Goal: Communication & Community: Answer question/provide support

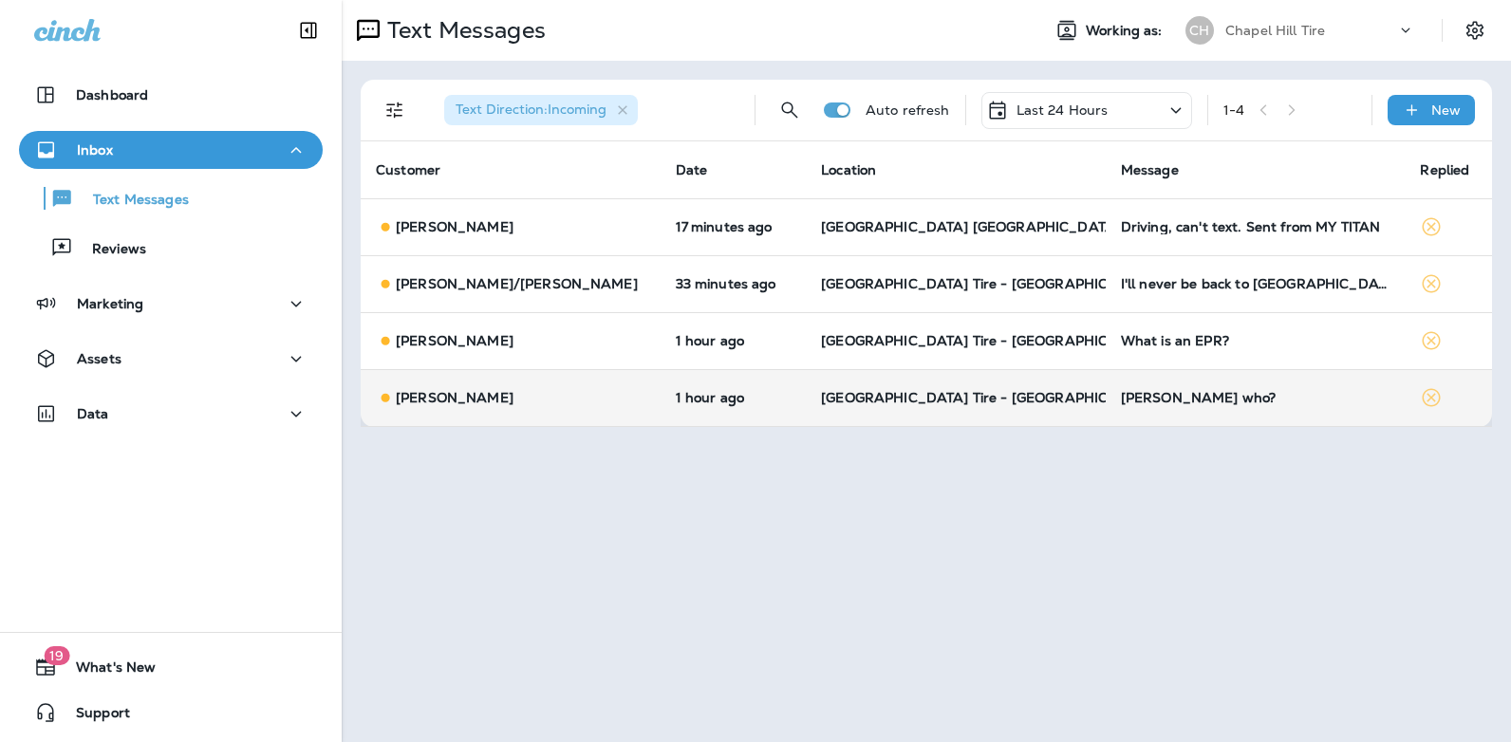
click at [1121, 399] on div "[PERSON_NAME] who?" at bounding box center [1256, 397] width 270 height 15
click at [1066, 399] on div at bounding box center [1268, 371] width 626 height 712
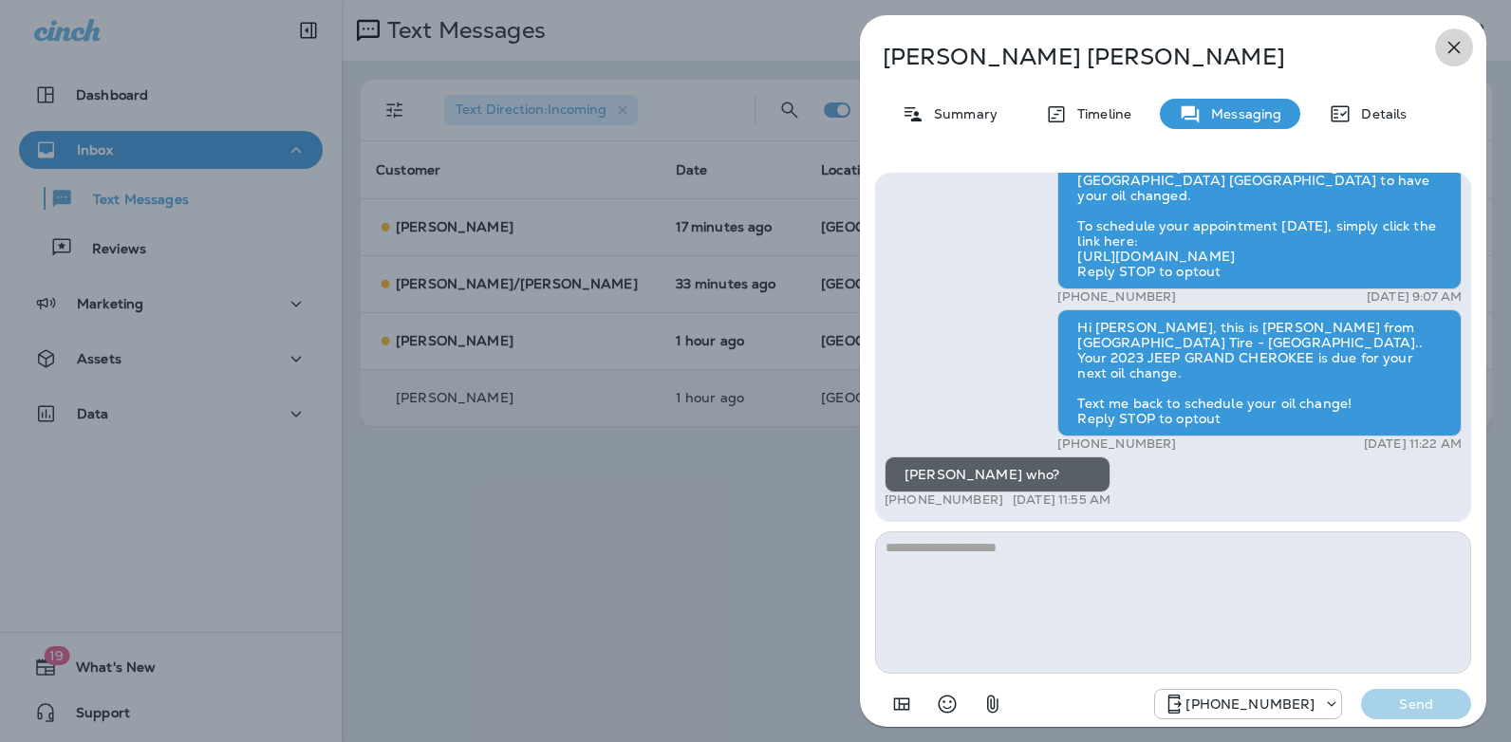
click at [1454, 45] on icon "button" at bounding box center [1454, 47] width 23 height 23
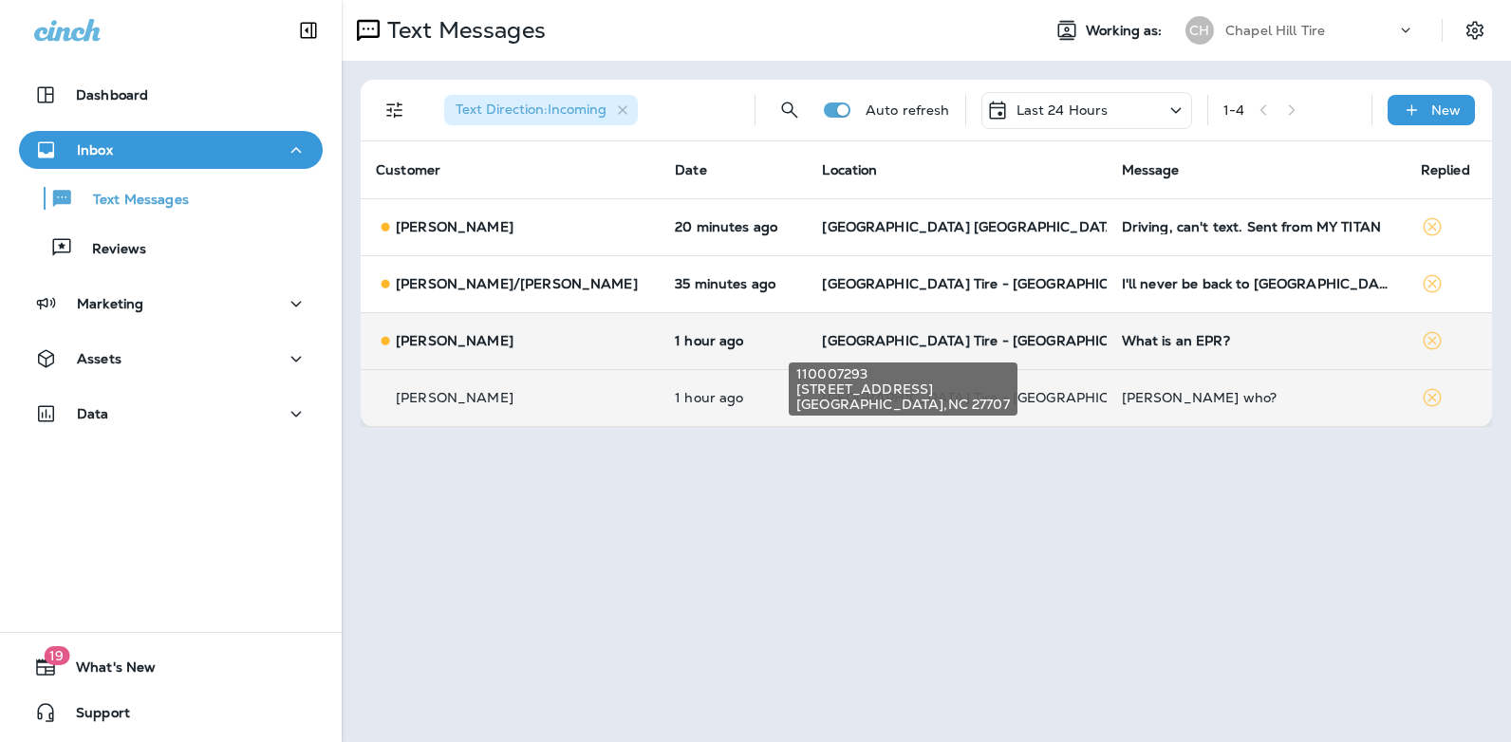
click at [930, 334] on span "[GEOGRAPHIC_DATA] Tire - [GEOGRAPHIC_DATA]" at bounding box center [991, 340] width 338 height 17
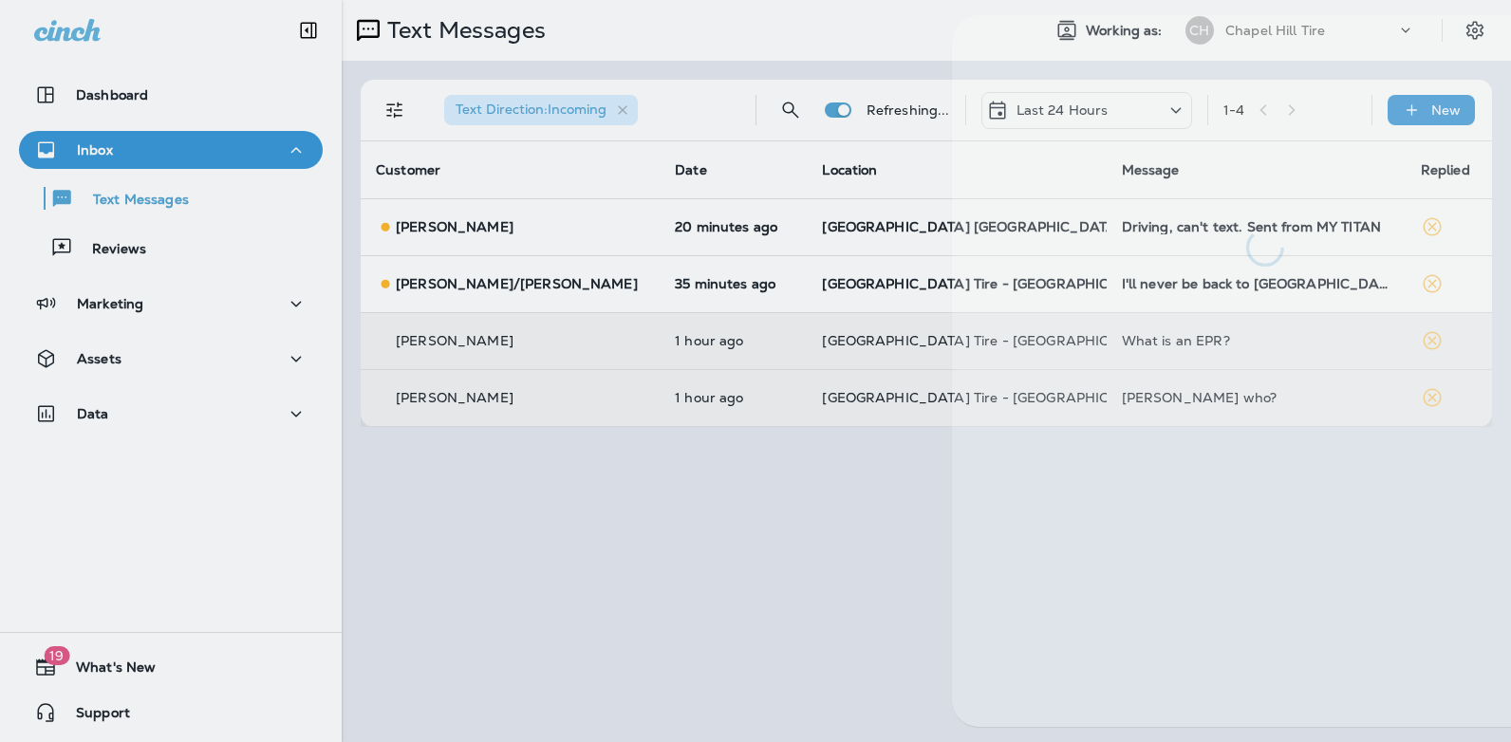
click at [930, 334] on div at bounding box center [1265, 371] width 676 height 742
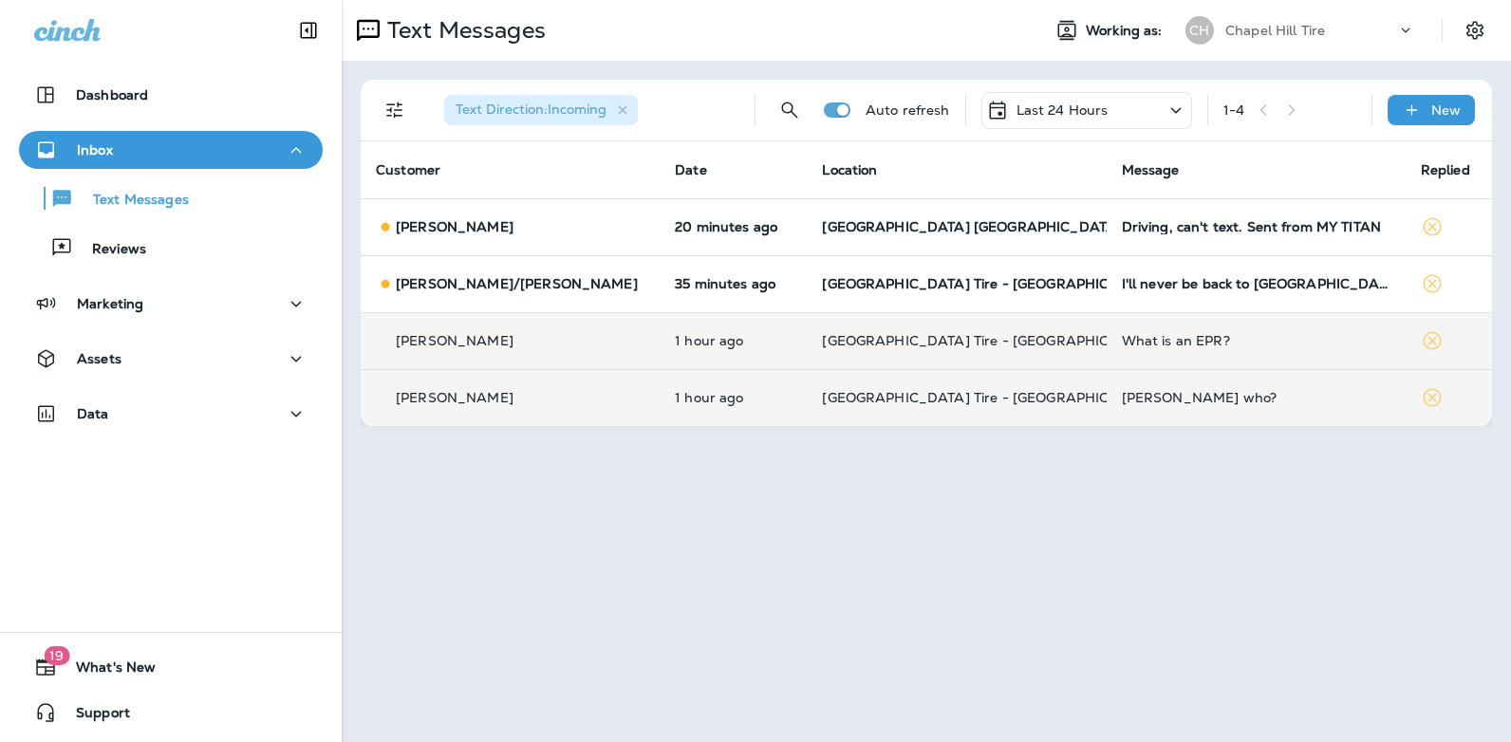
click at [1122, 339] on div "What is an EPR?" at bounding box center [1256, 340] width 269 height 15
click at [1079, 339] on div at bounding box center [1264, 448] width 626 height 581
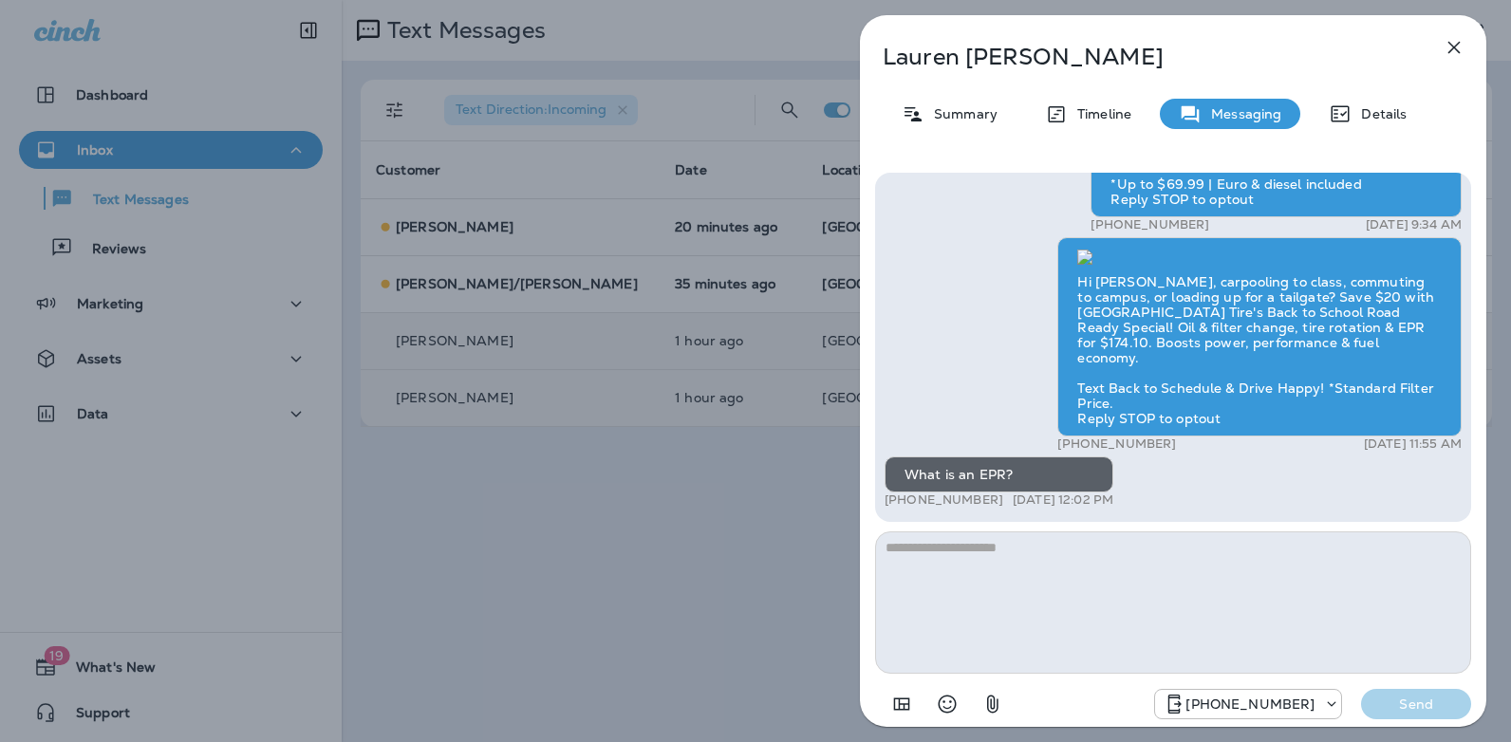
click at [991, 560] on textarea at bounding box center [1173, 602] width 596 height 142
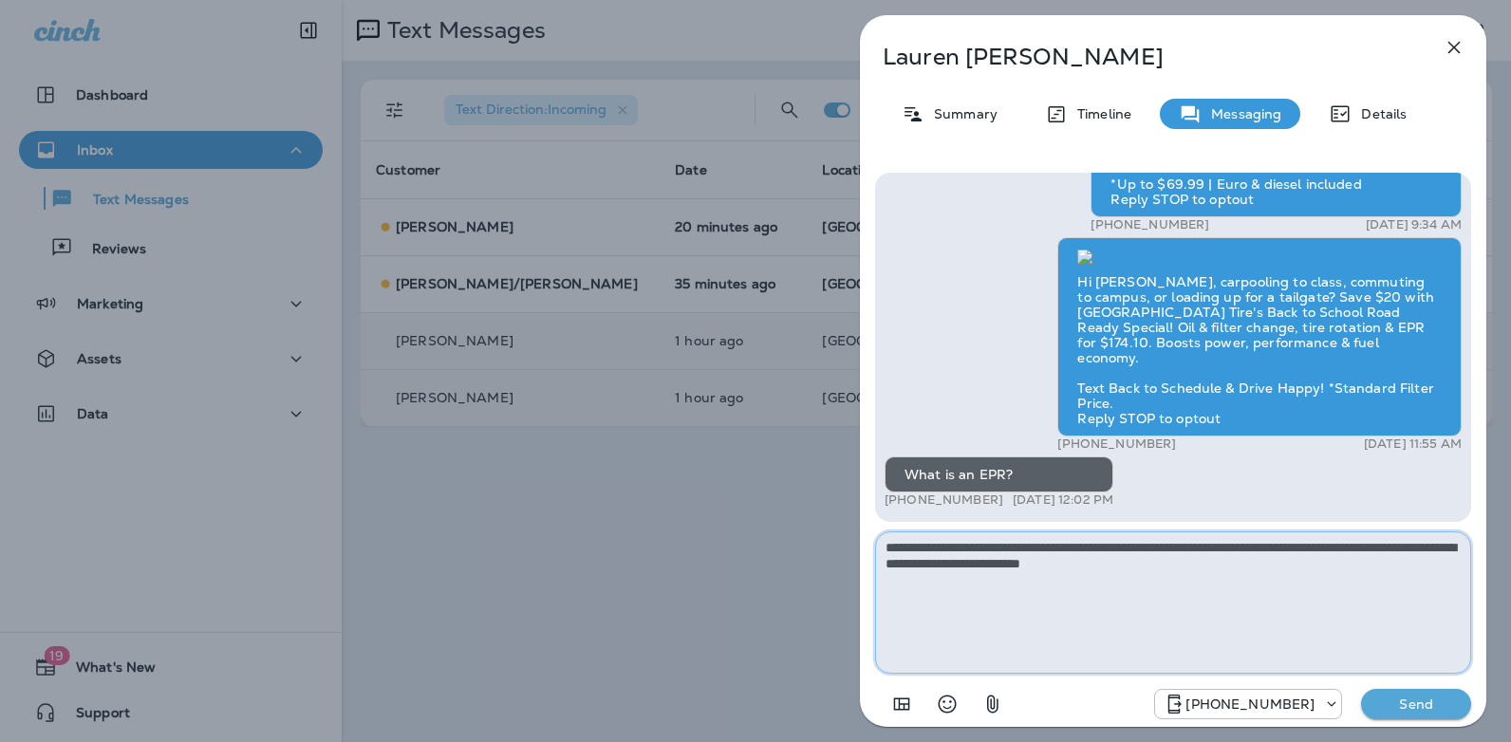
type textarea "**********"
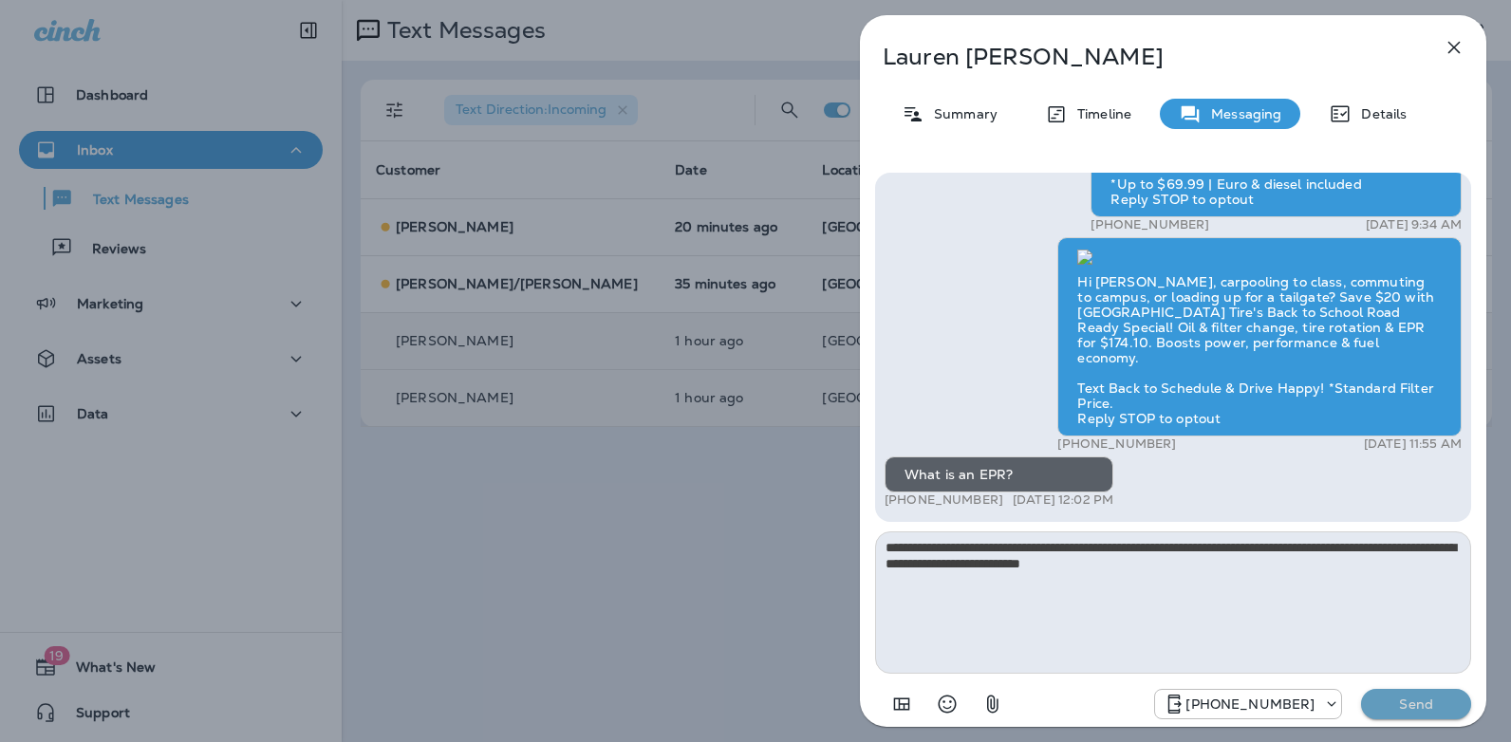
click at [1389, 707] on p "Send" at bounding box center [1416, 704] width 80 height 17
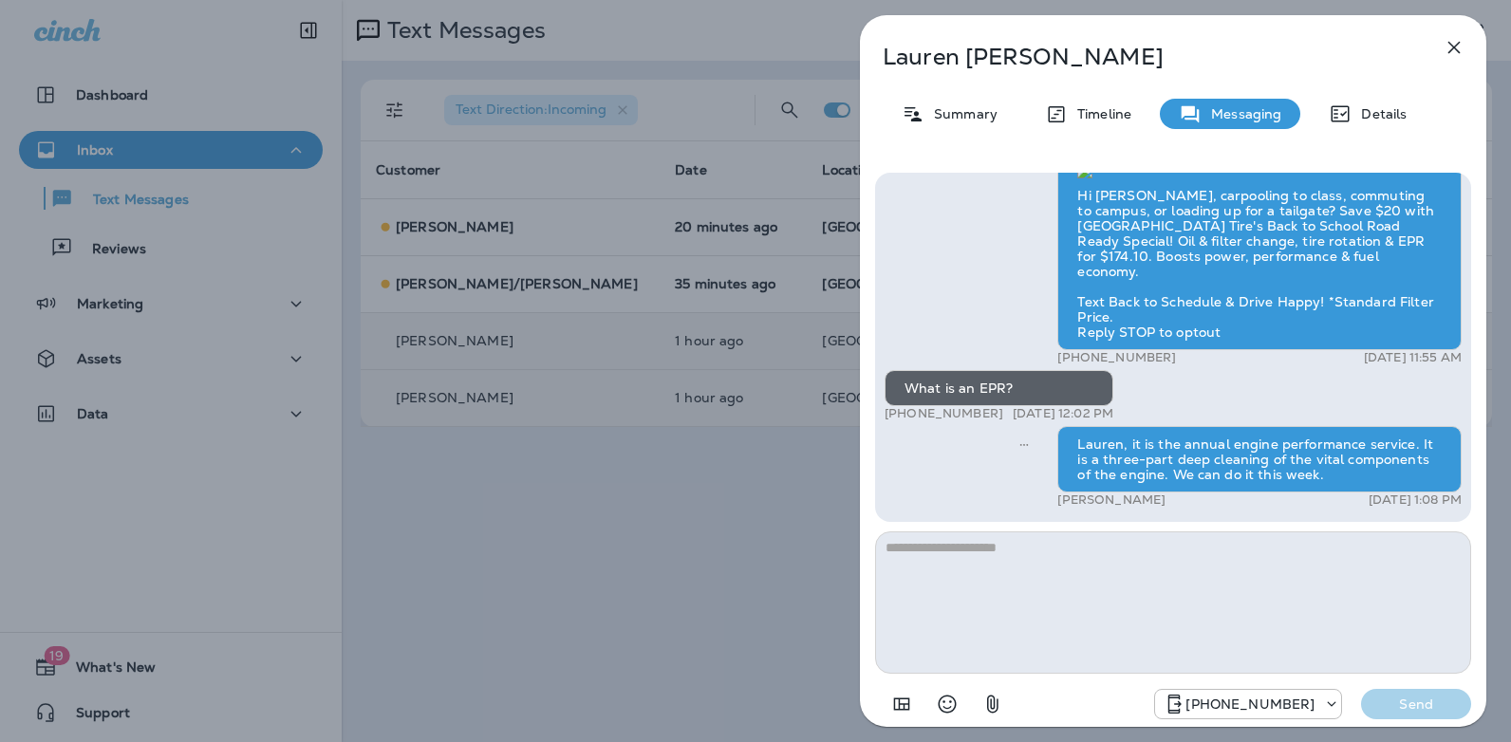
click at [1460, 42] on icon "button" at bounding box center [1454, 48] width 12 height 12
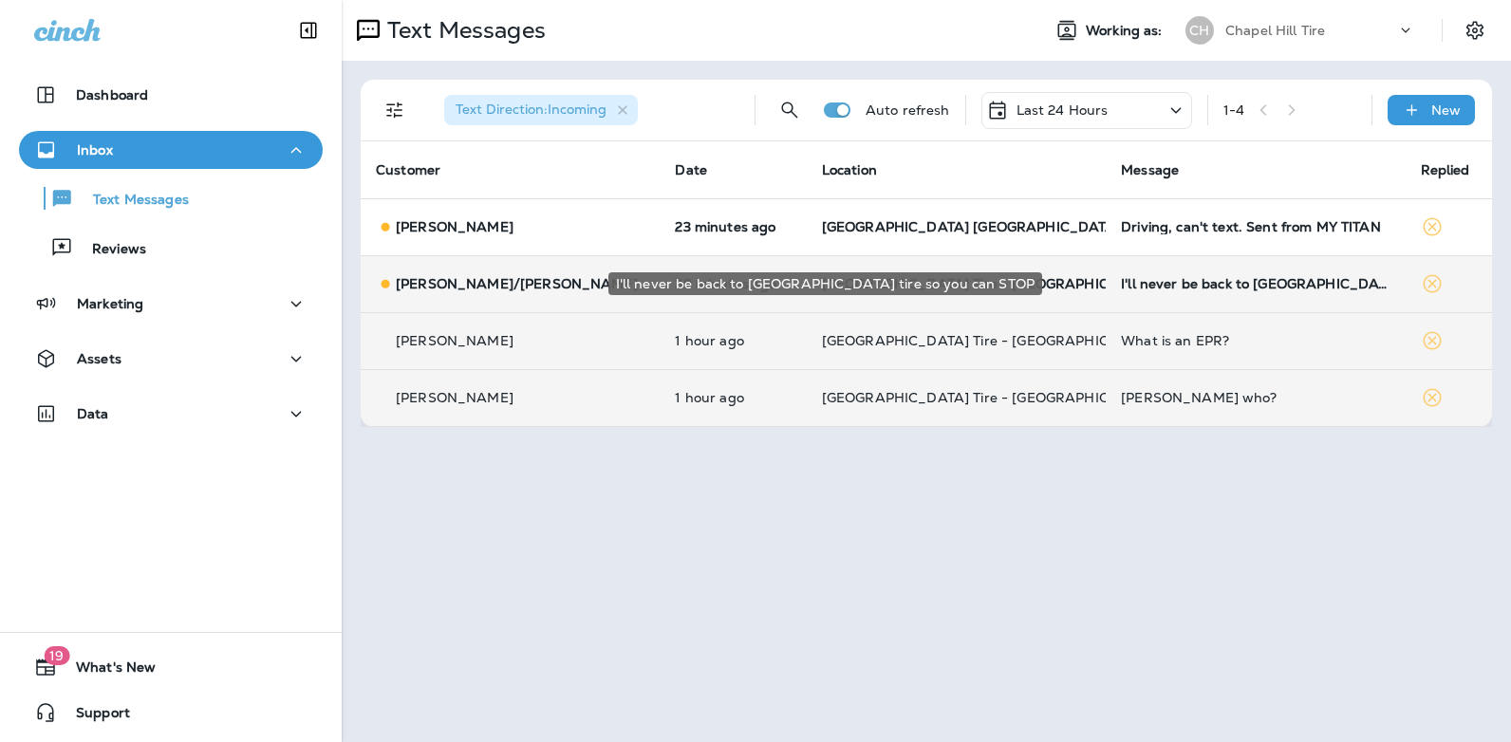
click at [1121, 286] on div "I'll never be back to [GEOGRAPHIC_DATA] tire so you can STOP" at bounding box center [1255, 283] width 269 height 15
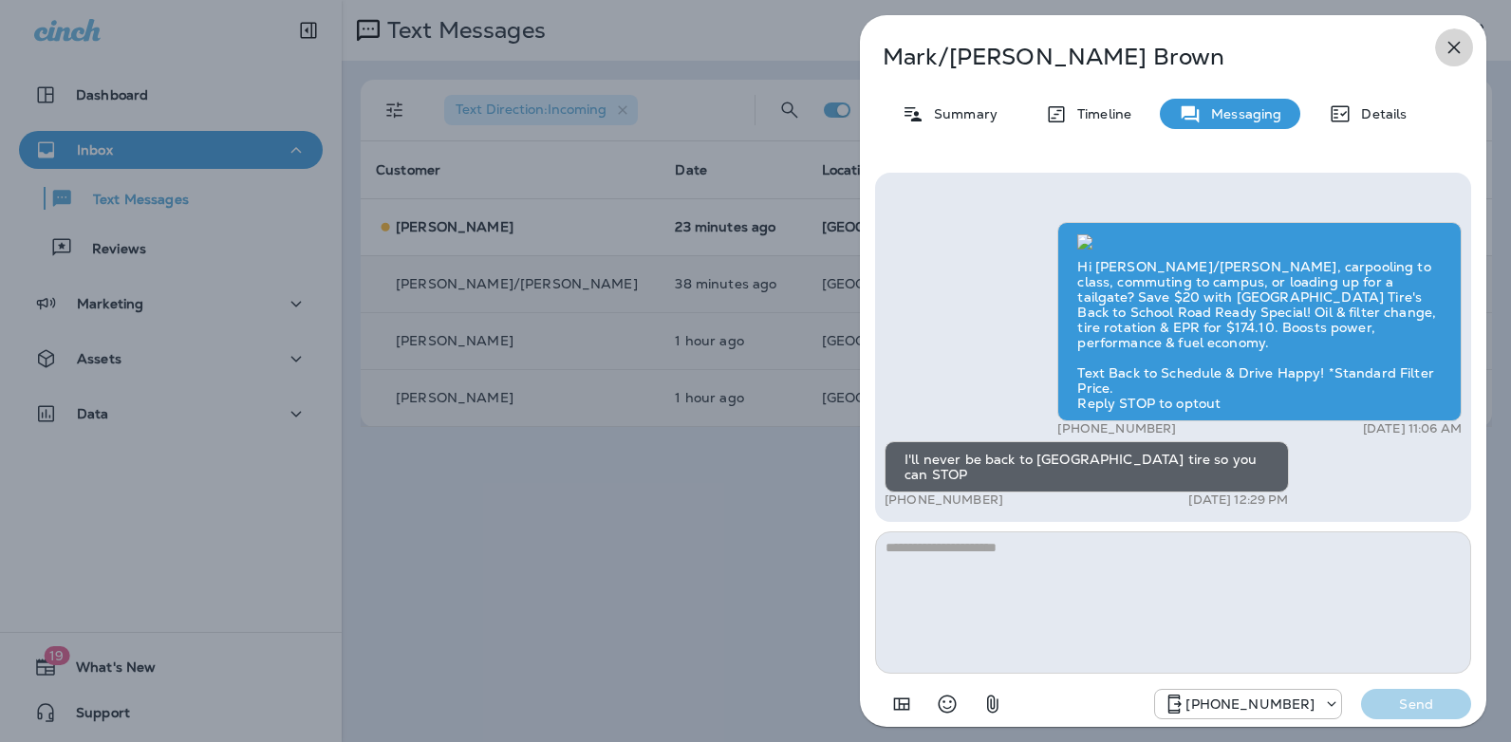
click at [1446, 57] on icon "button" at bounding box center [1454, 47] width 23 height 23
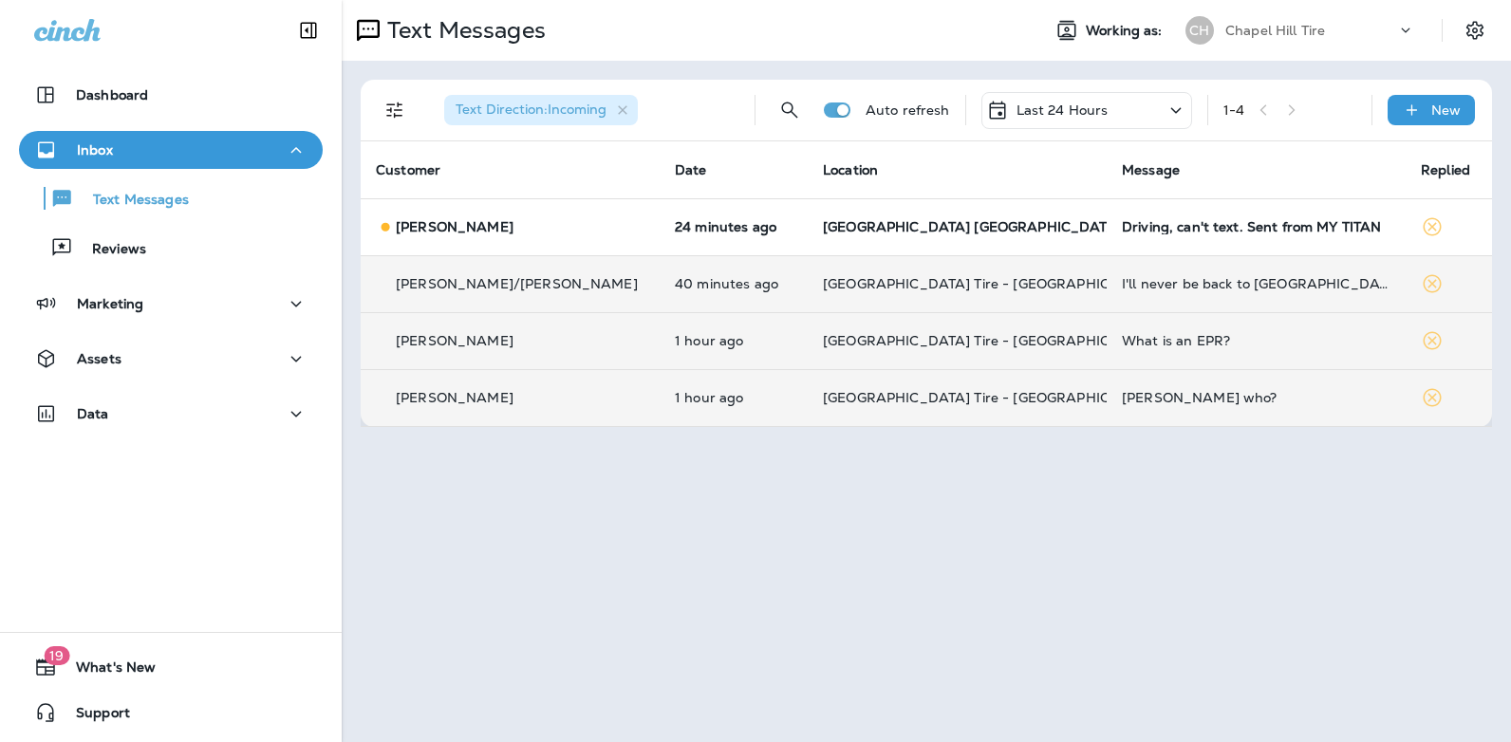
click at [1107, 349] on td "What is an EPR?" at bounding box center [1256, 340] width 299 height 57
click at [1095, 349] on div at bounding box center [1268, 371] width 626 height 712
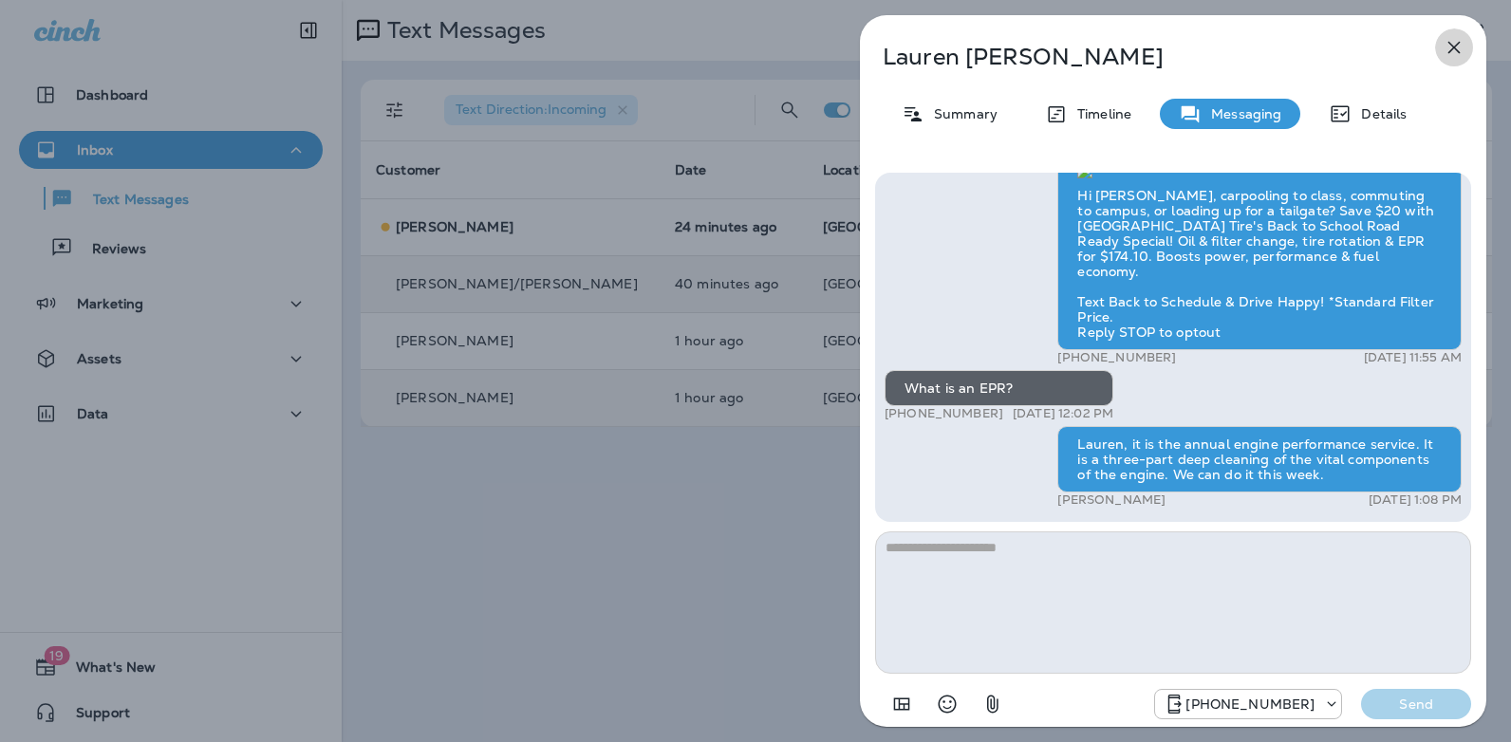
click at [1452, 47] on icon "button" at bounding box center [1454, 47] width 23 height 23
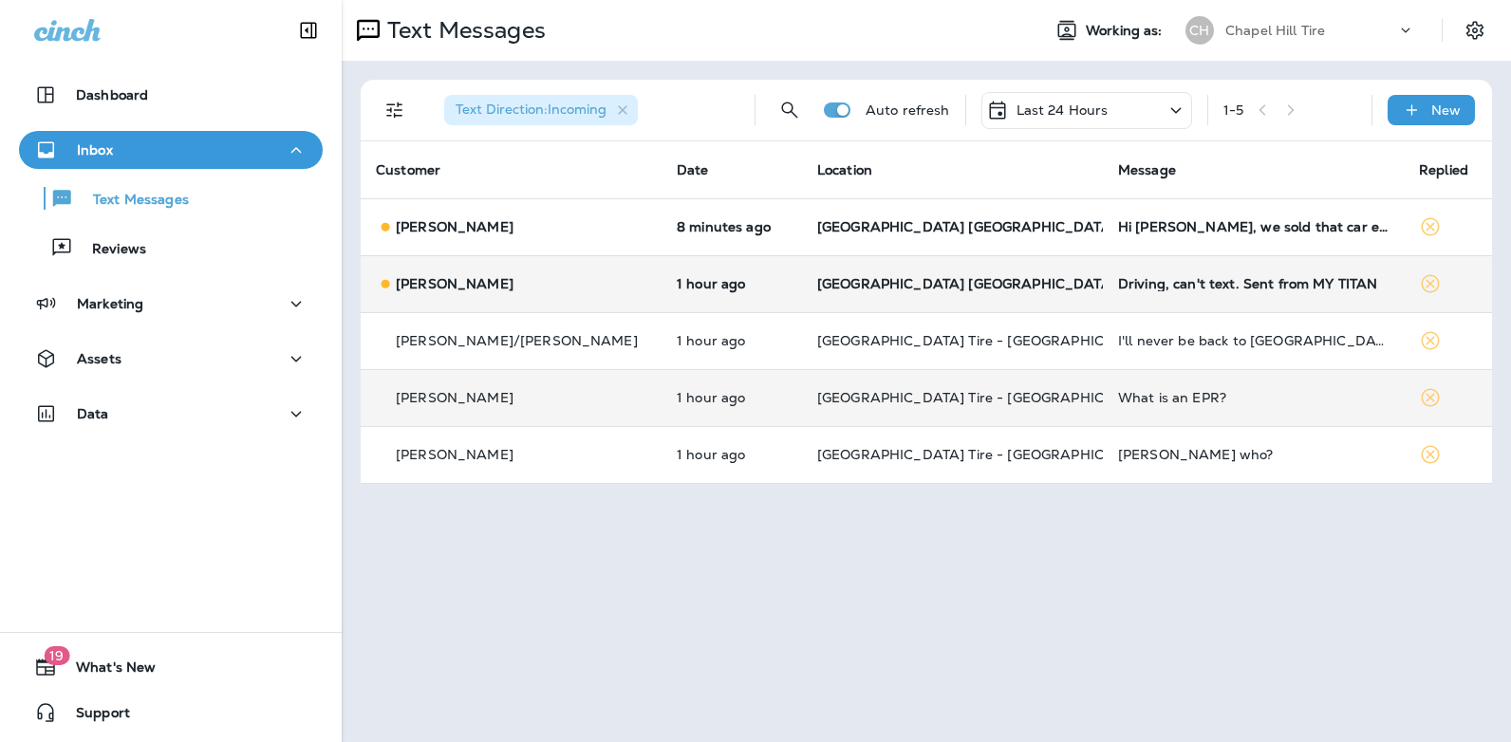
click at [1177, 107] on icon at bounding box center [1175, 111] width 23 height 24
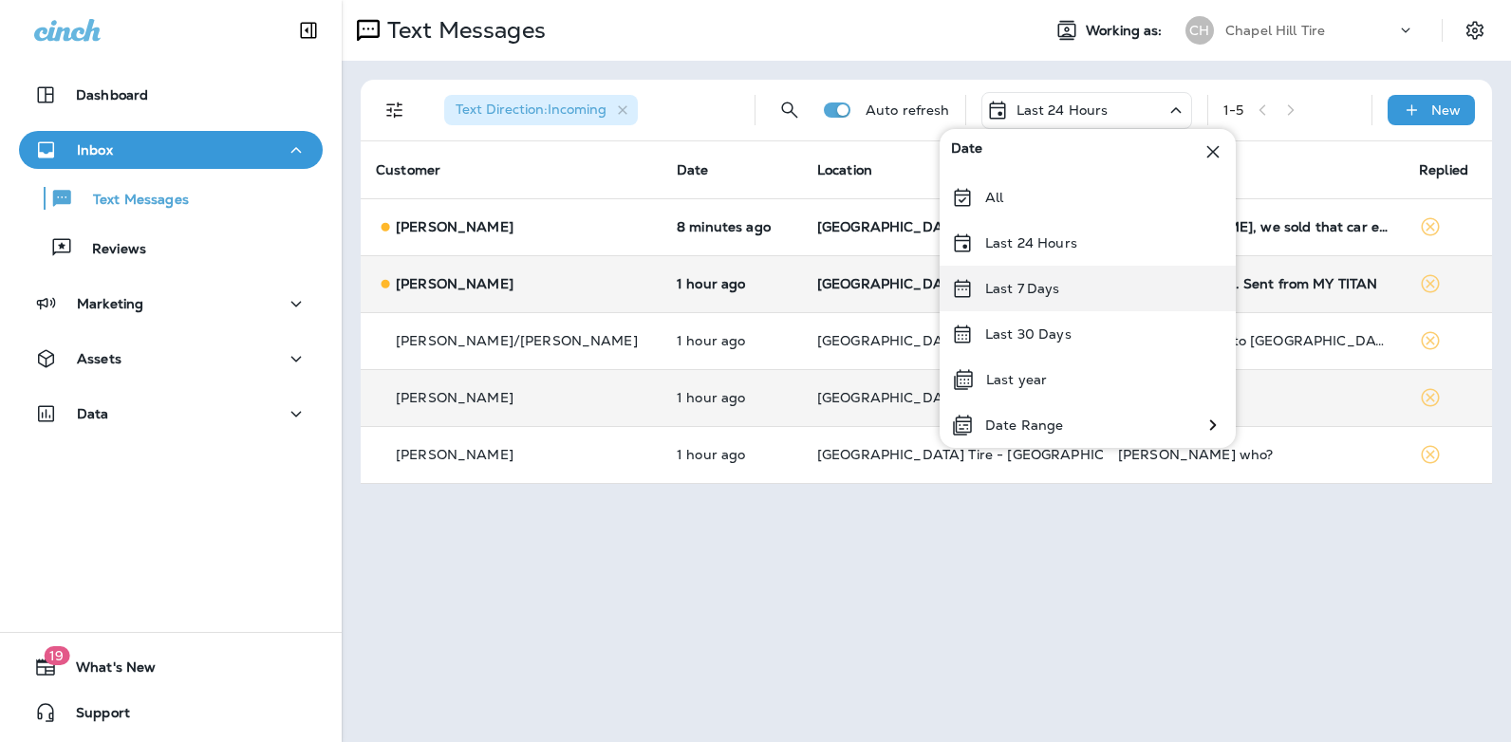
click at [1028, 292] on p "Last 7 Days" at bounding box center [1022, 288] width 75 height 15
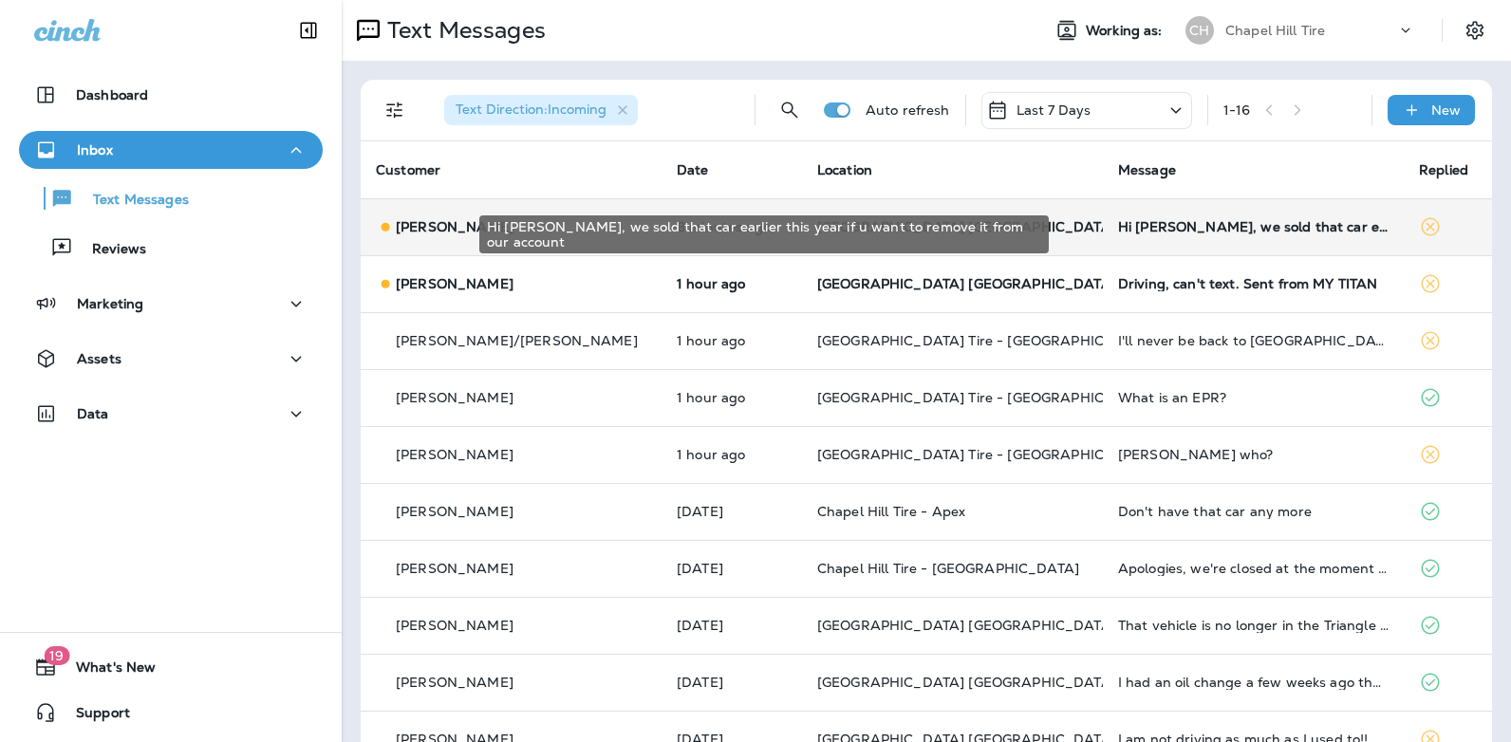
click at [1118, 230] on div "Hi [PERSON_NAME], we sold that car earlier this year if u want to remove it fro…" at bounding box center [1253, 226] width 270 height 15
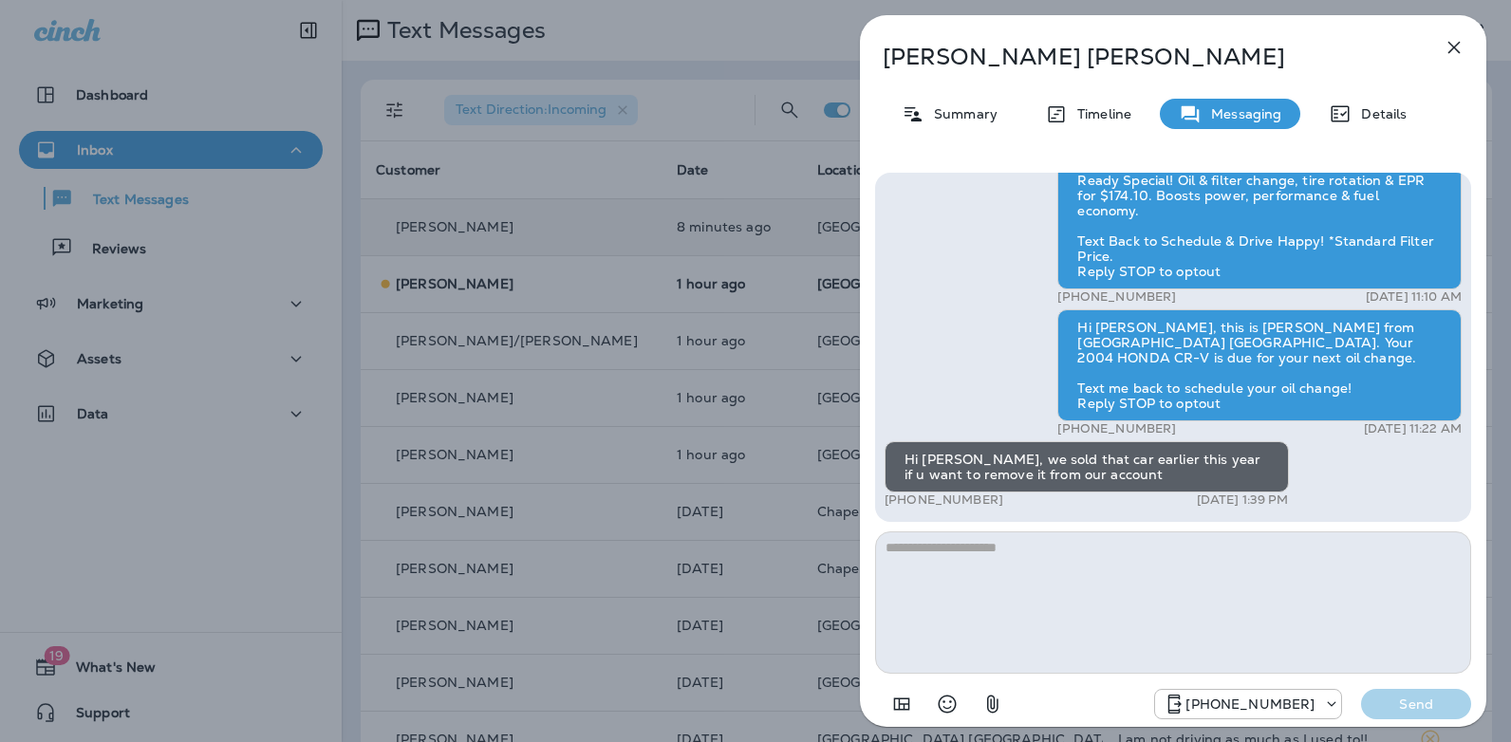
click at [1458, 47] on icon "button" at bounding box center [1454, 47] width 23 height 23
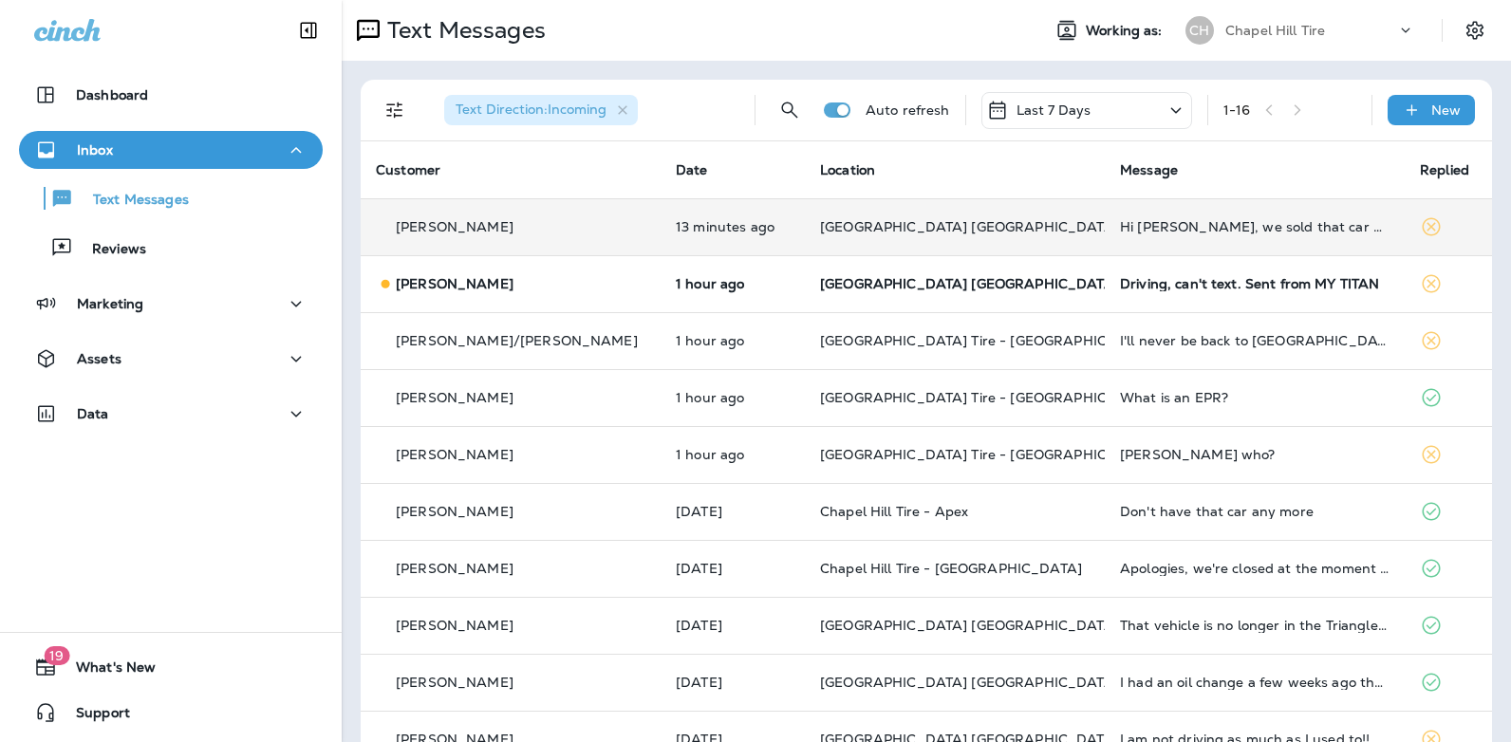
click at [1164, 103] on icon at bounding box center [1175, 111] width 23 height 24
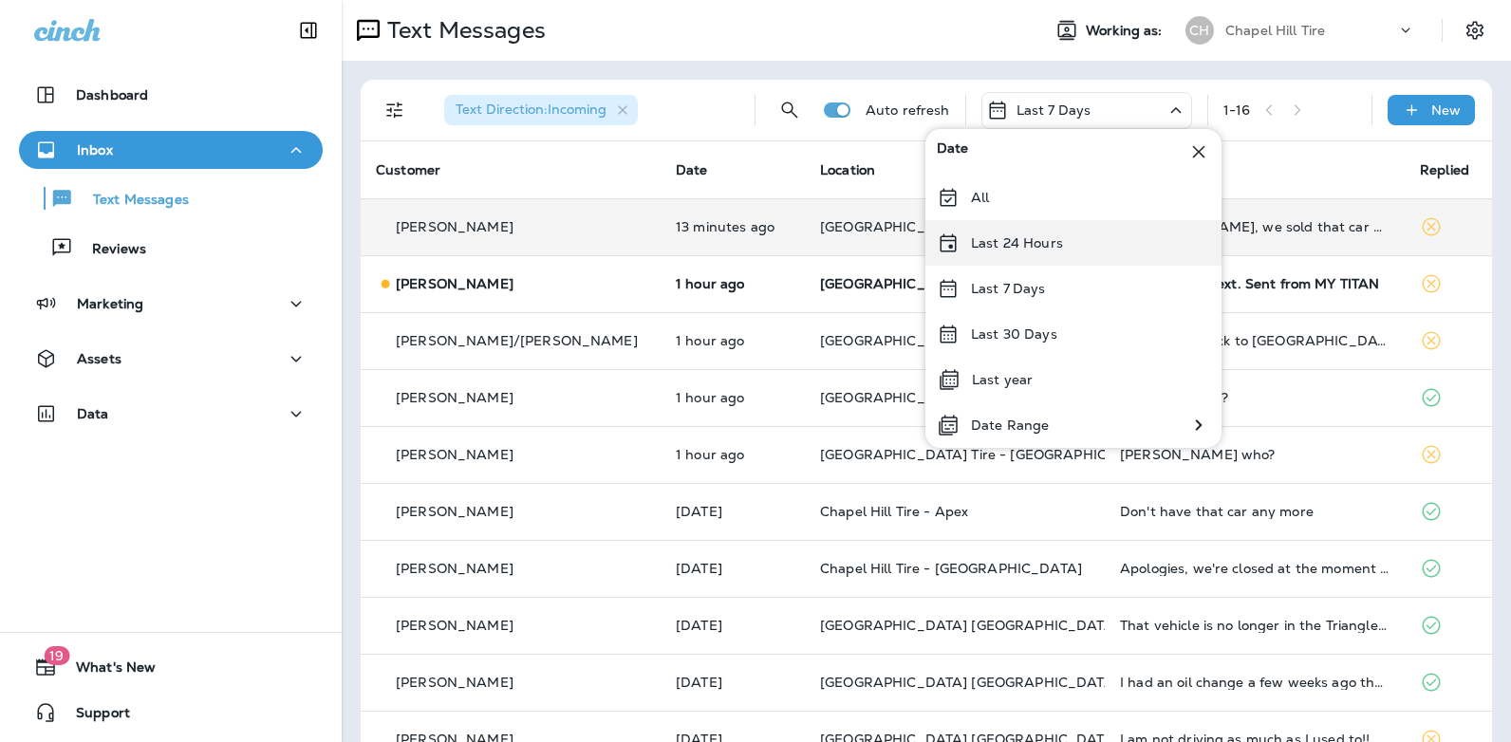
click at [1054, 238] on p "Last 24 Hours" at bounding box center [1017, 242] width 92 height 15
